Goal: Task Accomplishment & Management: Manage account settings

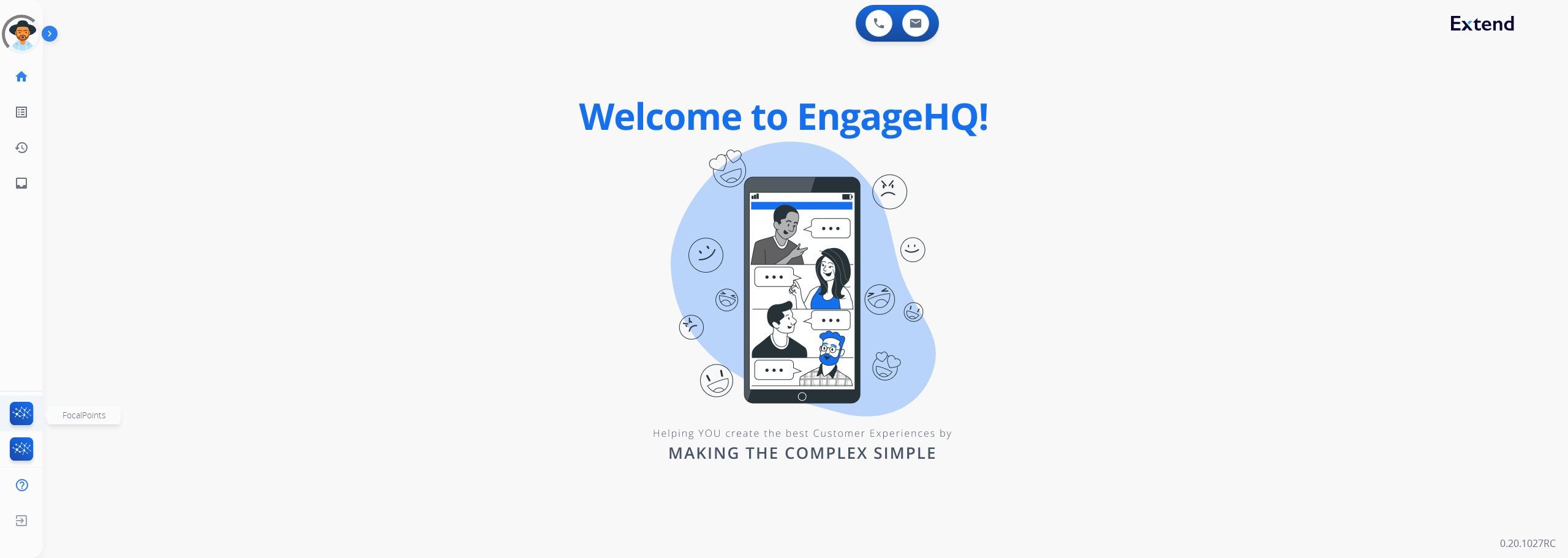
click at [23, 414] on img at bounding box center [22, 416] width 29 height 28
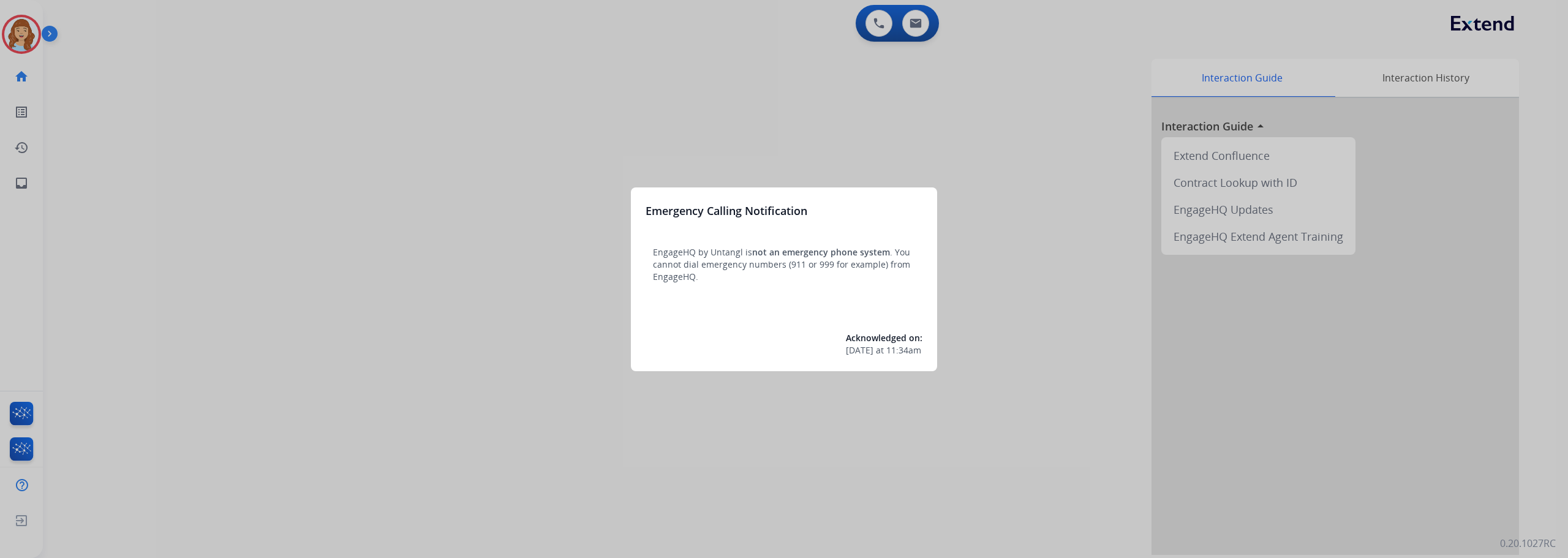
click at [27, 188] on div at bounding box center [784, 279] width 1568 height 558
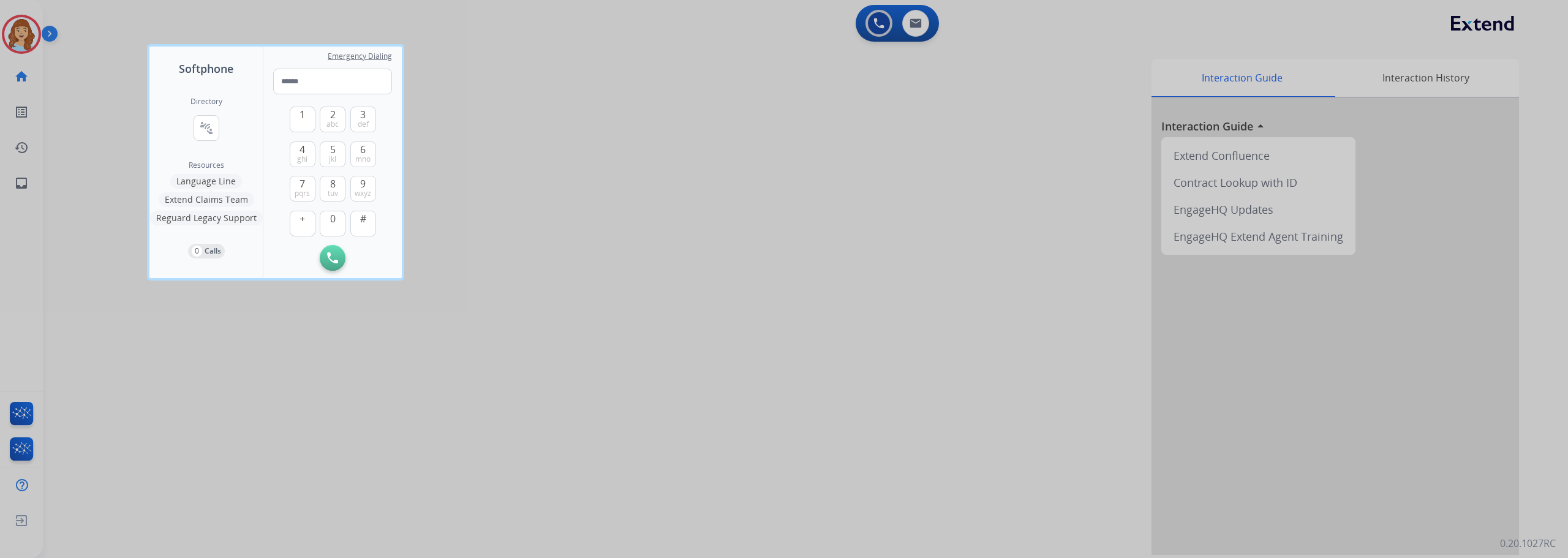
click at [26, 188] on div at bounding box center [784, 279] width 1568 height 558
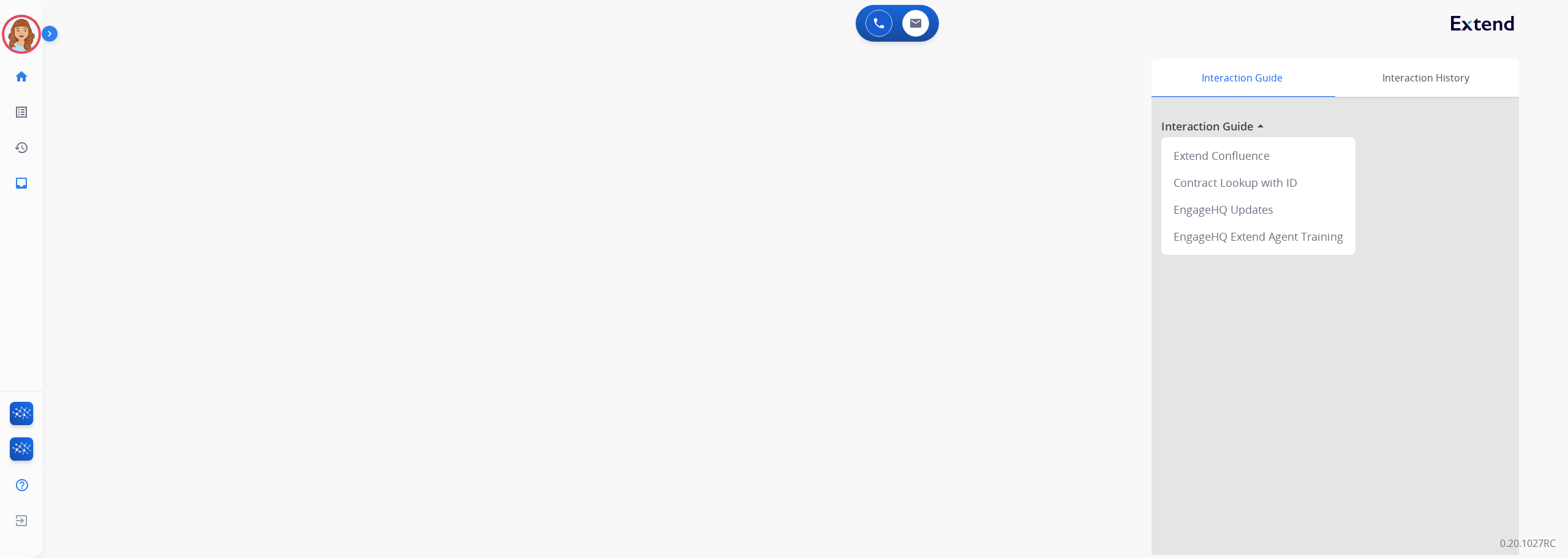
click at [26, 188] on mat-icon "inbox" at bounding box center [22, 183] width 15 height 15
select select "**********"
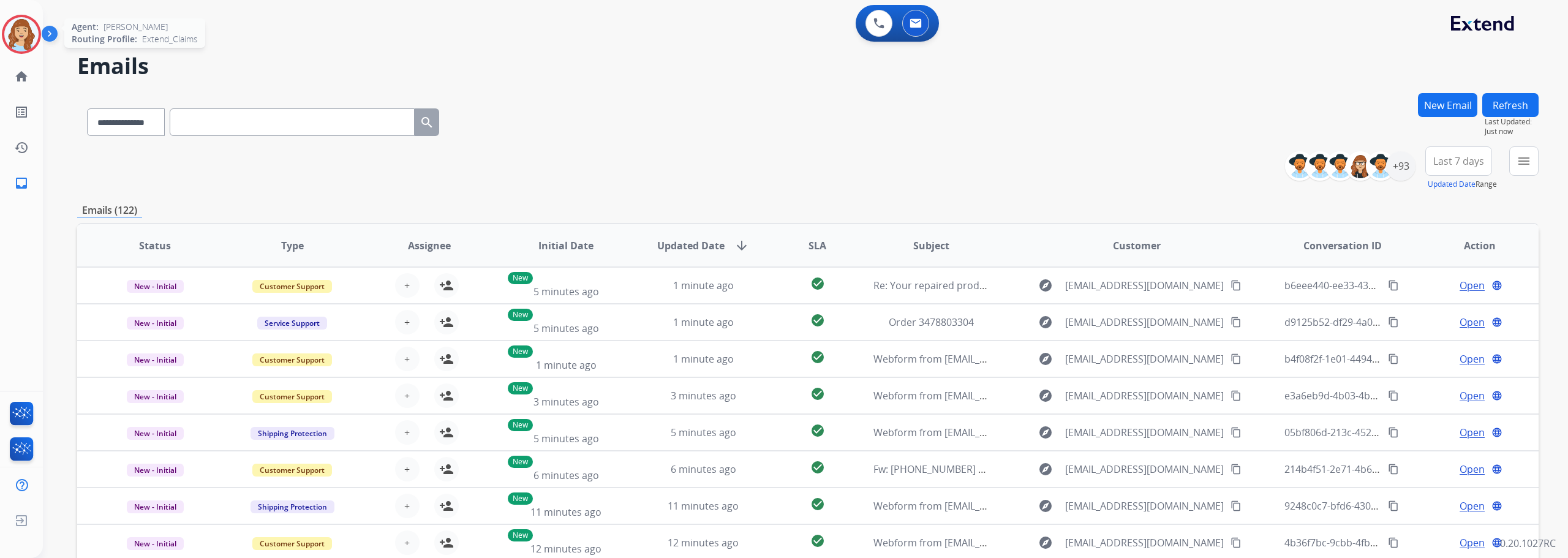
click at [29, 49] on img at bounding box center [22, 34] width 35 height 35
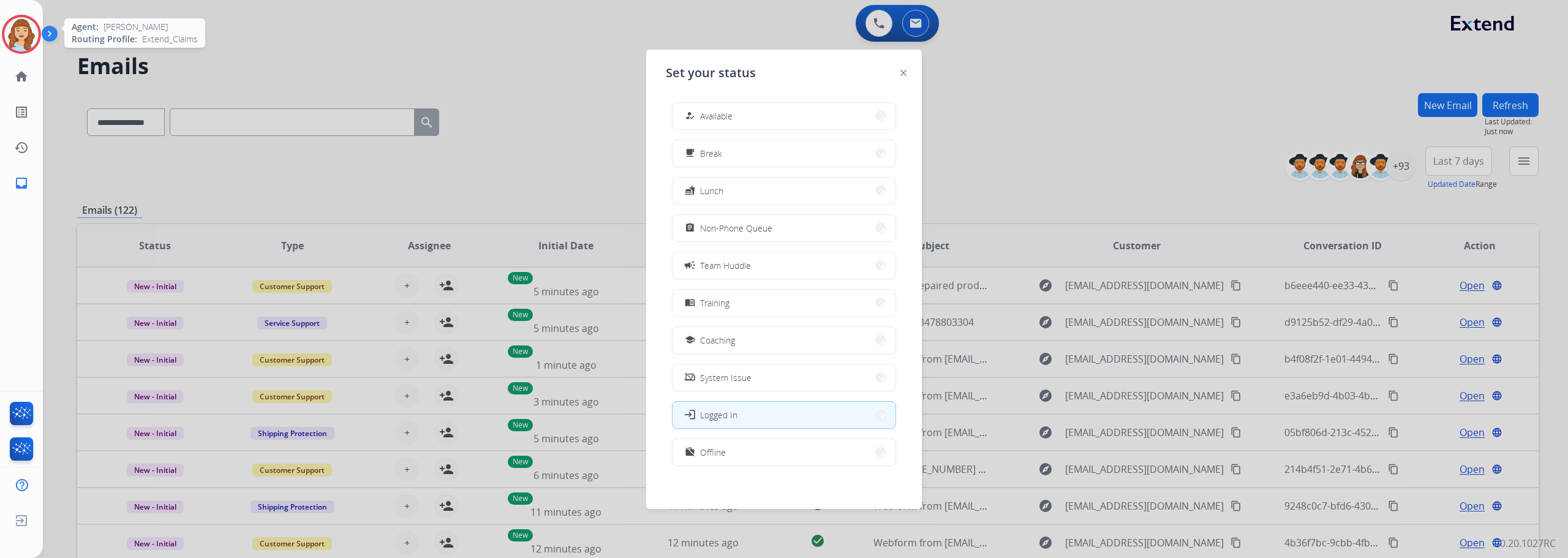
click at [29, 49] on img at bounding box center [22, 34] width 35 height 35
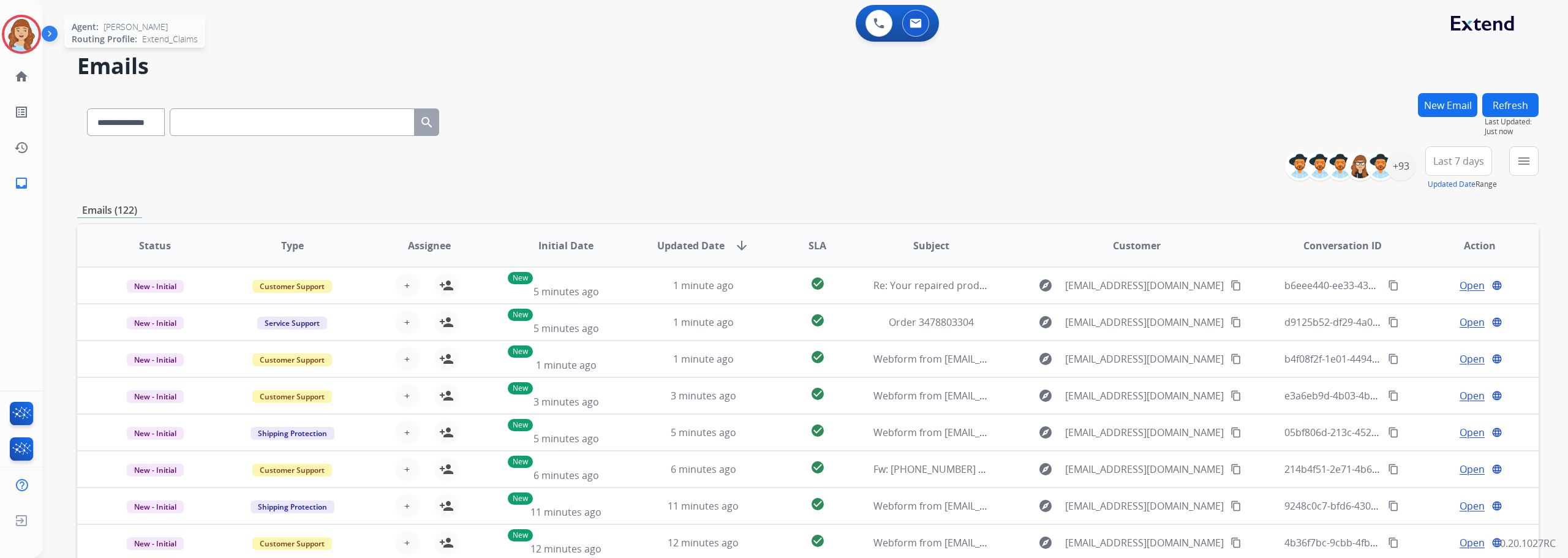
click at [29, 49] on img at bounding box center [22, 34] width 35 height 35
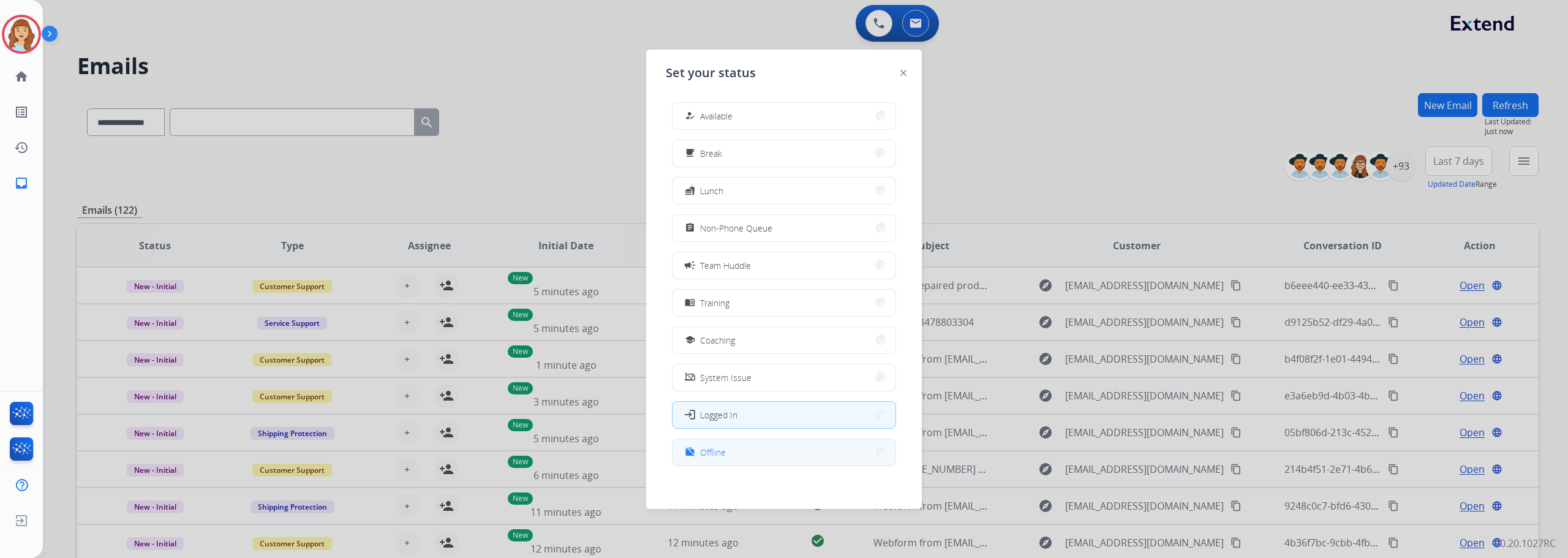
click at [754, 460] on button "work_off Offline" at bounding box center [784, 453] width 223 height 26
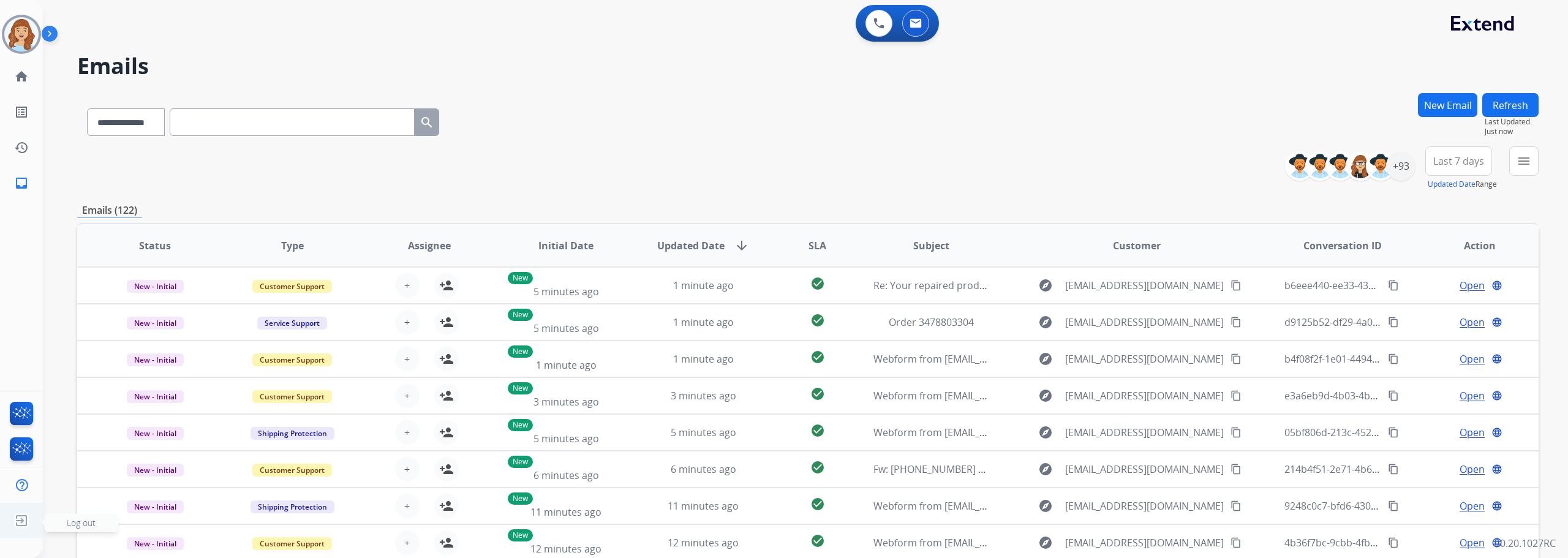
click at [83, 520] on span "Log out" at bounding box center [81, 522] width 29 height 11
